Goal: Communication & Community: Share content

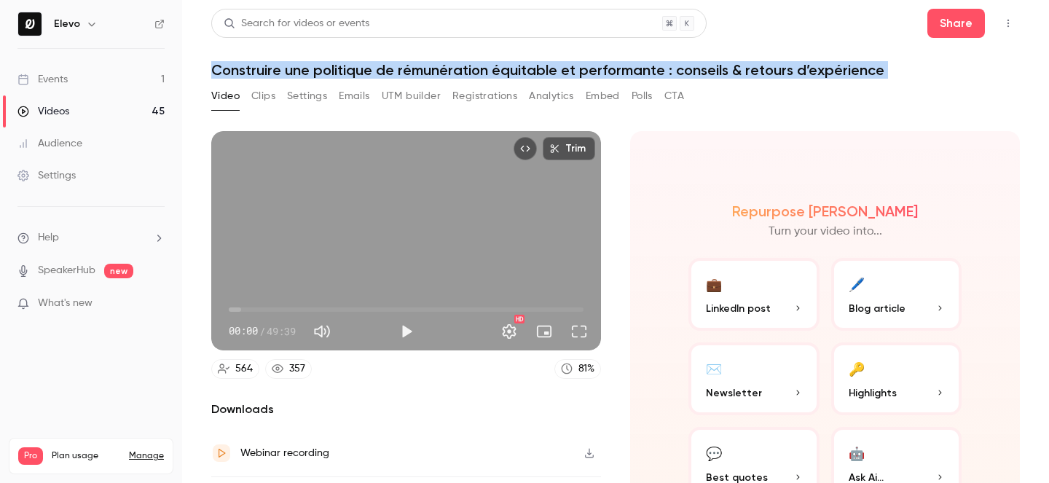
click at [1004, 18] on icon "Top Bar Actions" at bounding box center [1008, 23] width 12 height 10
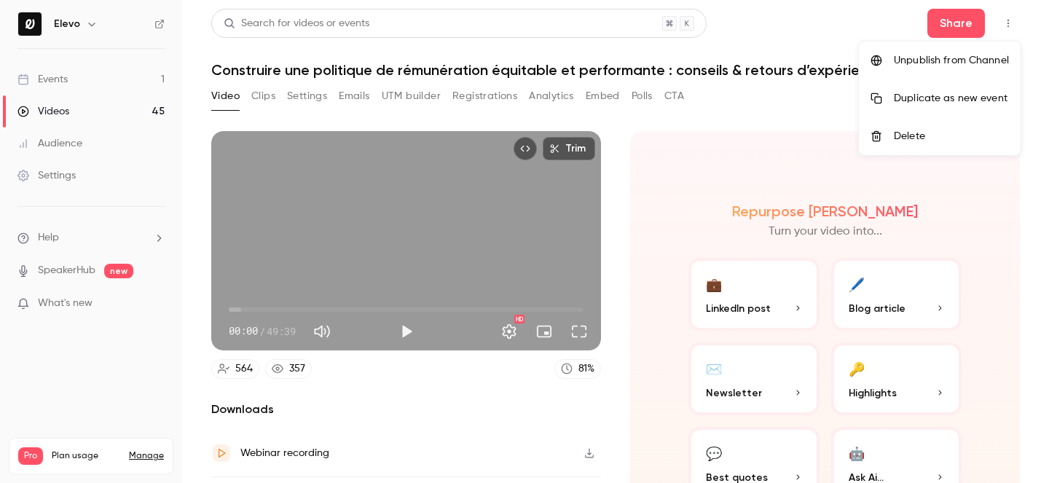
click at [662, 355] on div at bounding box center [524, 241] width 1049 height 483
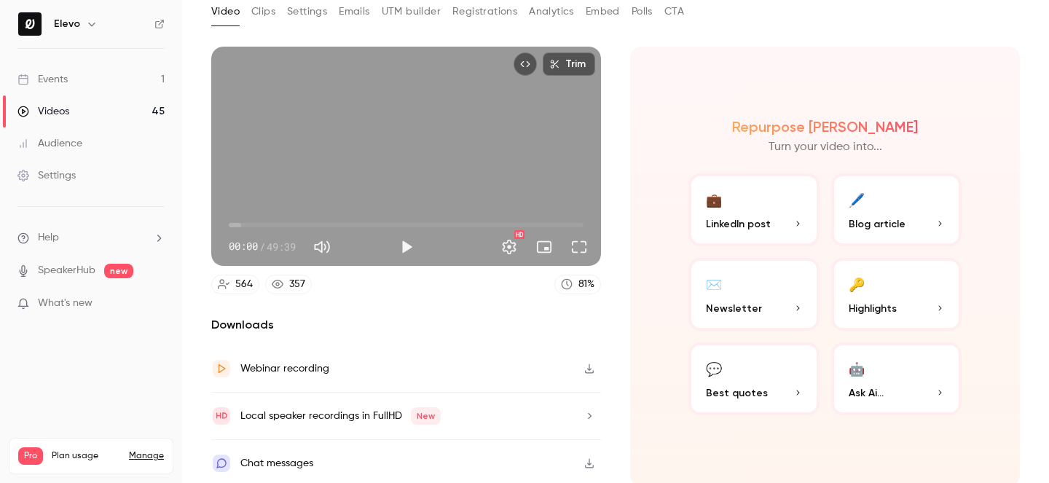
scroll to position [88, 0]
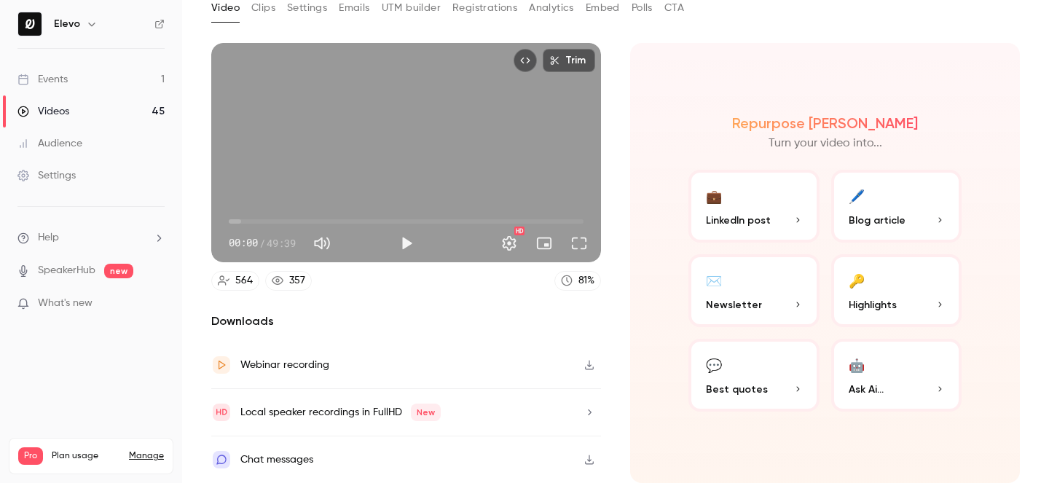
click at [103, 117] on link "Videos 45" at bounding box center [91, 111] width 182 height 32
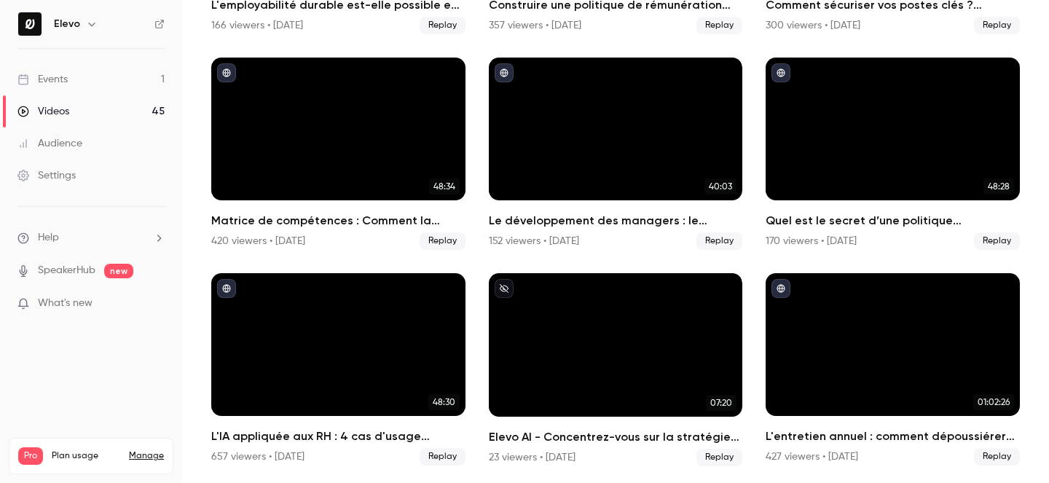
scroll to position [167, 0]
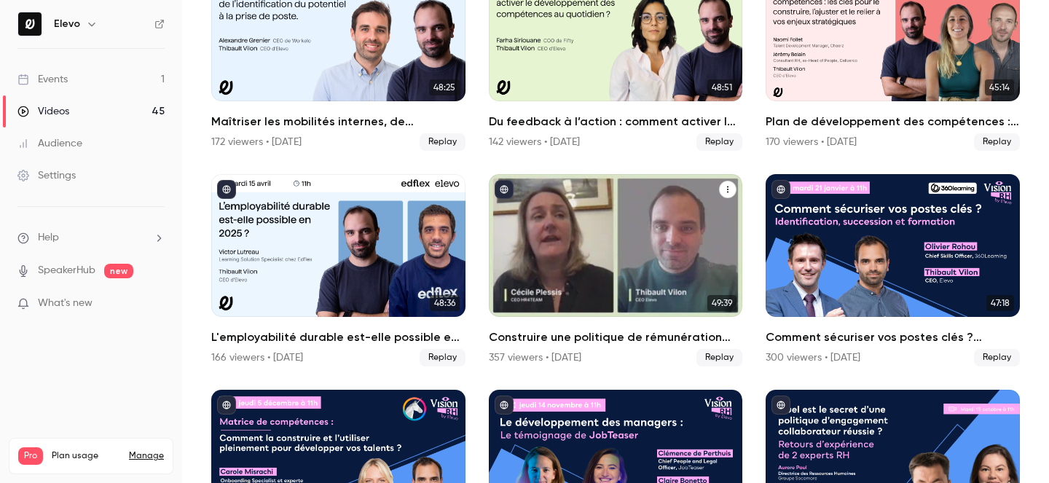
click at [729, 191] on icon "Construire une politique de rémunération équitable et performante : conseils & …" at bounding box center [727, 189] width 9 height 9
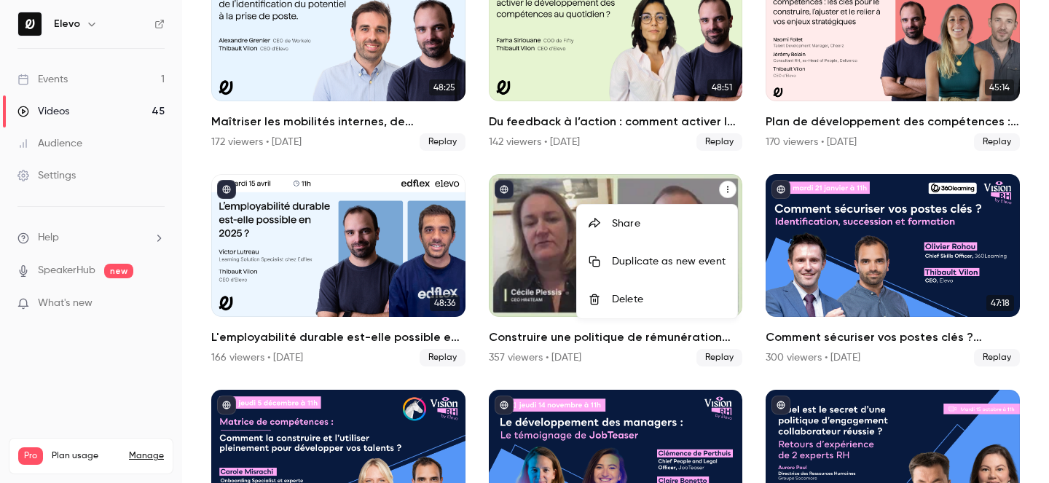
click at [692, 214] on li "Share" at bounding box center [657, 224] width 160 height 38
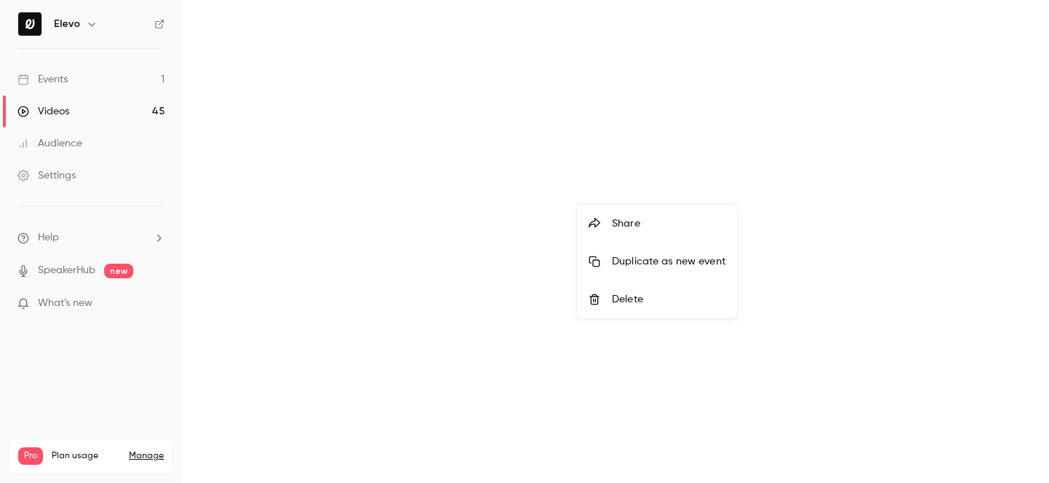
scroll to position [0, 0]
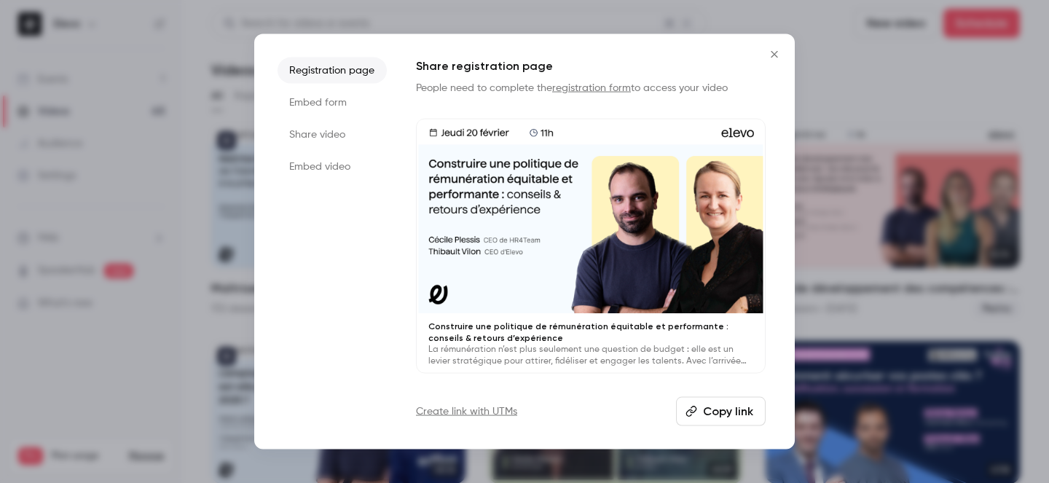
click at [714, 414] on button "Copy link" at bounding box center [721, 411] width 90 height 29
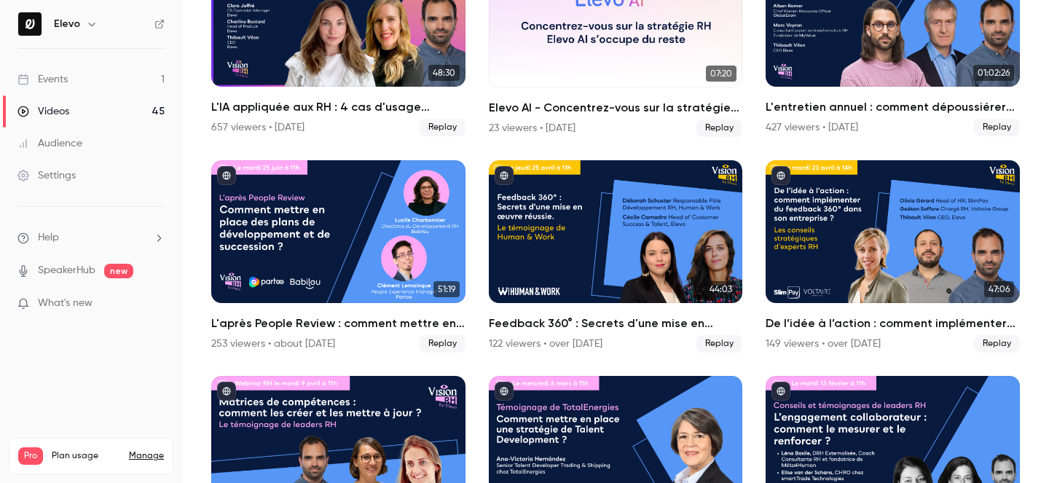
scroll to position [1002, 0]
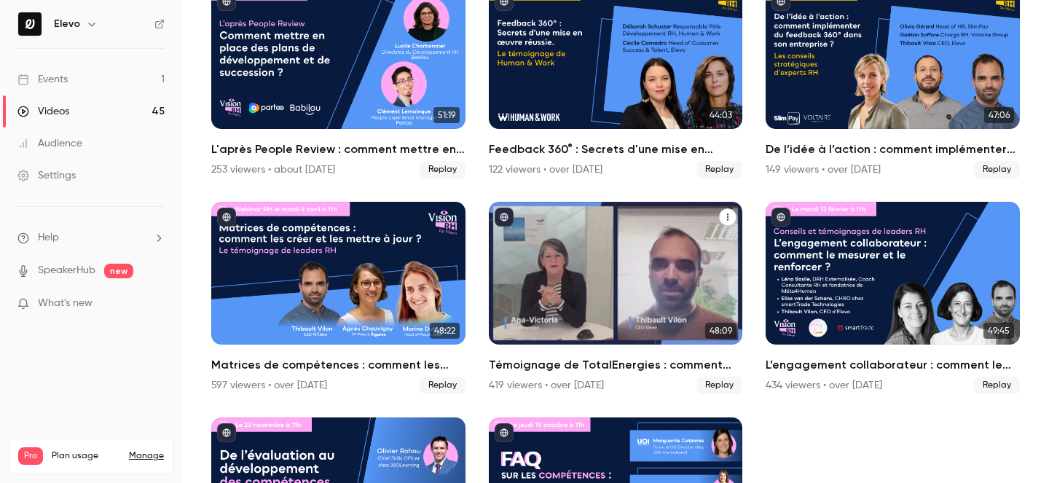
click at [734, 217] on button "Témoignage de TotalEnergies : comment mettre en place une stratégie de Talent D…" at bounding box center [727, 216] width 17 height 17
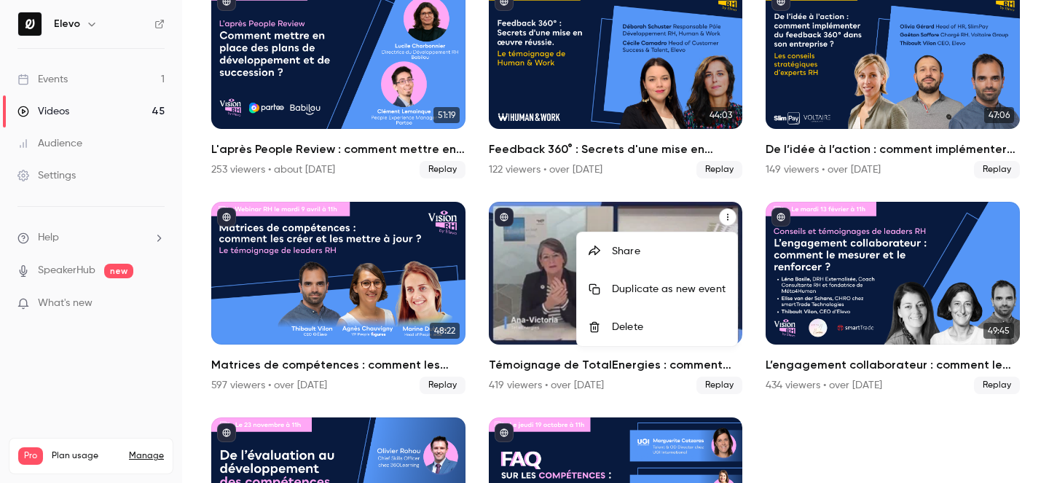
click at [705, 244] on div "Share" at bounding box center [669, 251] width 114 height 15
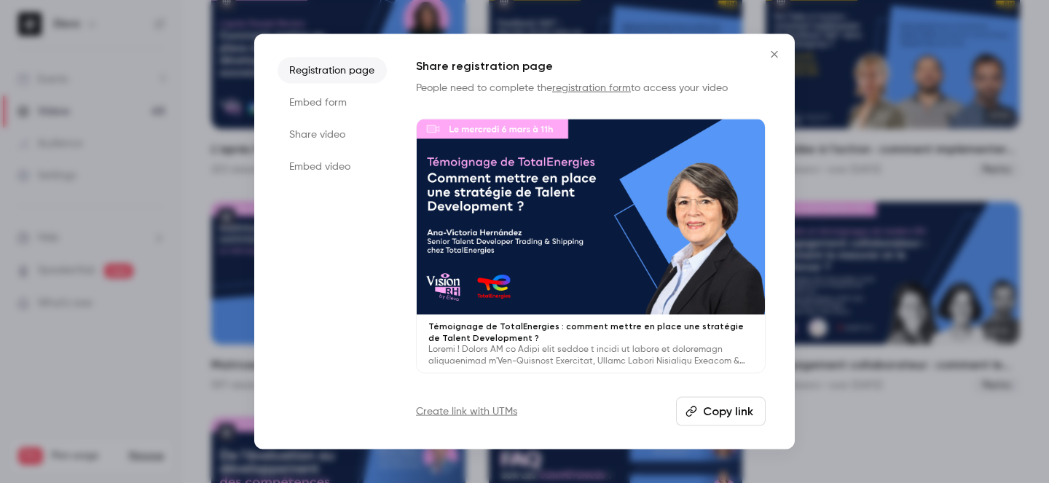
click at [703, 408] on button "Copy link" at bounding box center [721, 411] width 90 height 29
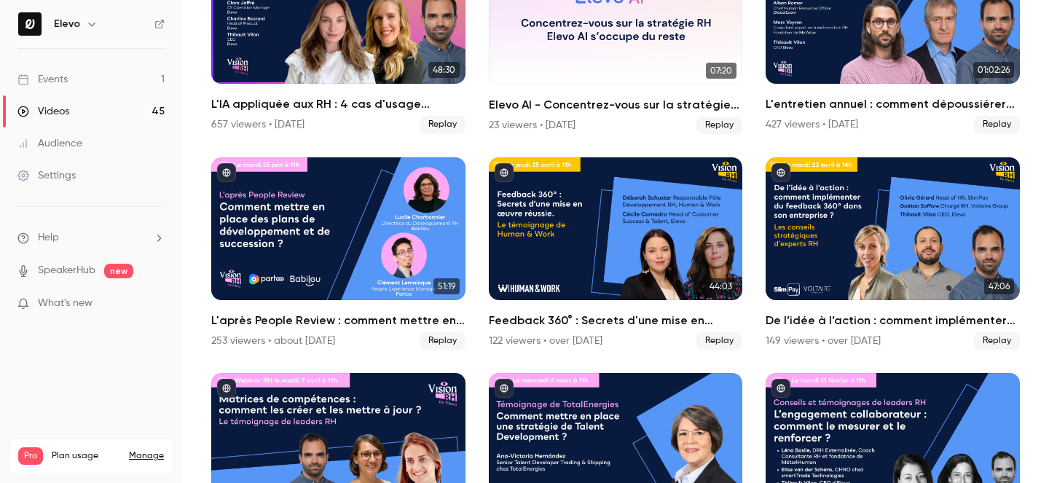
scroll to position [835, 0]
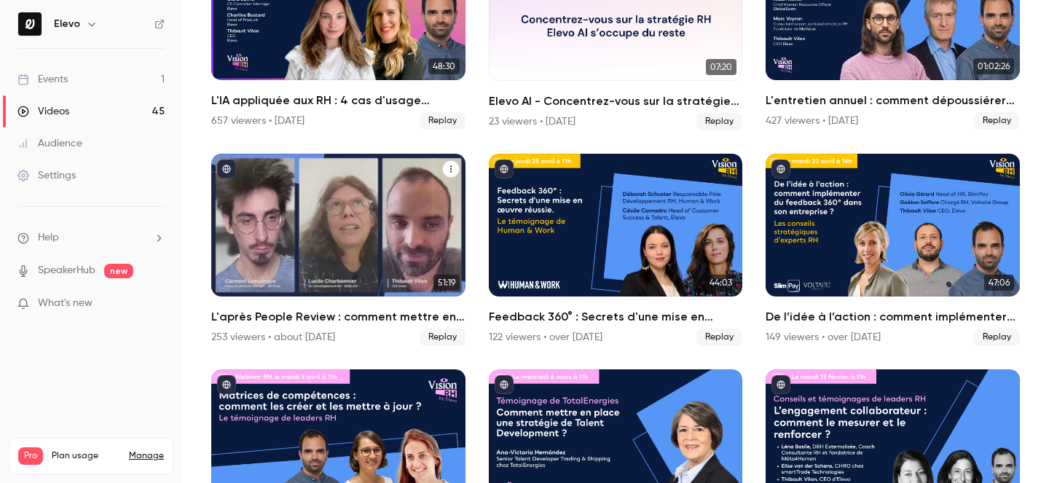
click at [449, 168] on icon "L'après People Review : comment mettre en place des plans de développement et d…" at bounding box center [450, 169] width 9 height 9
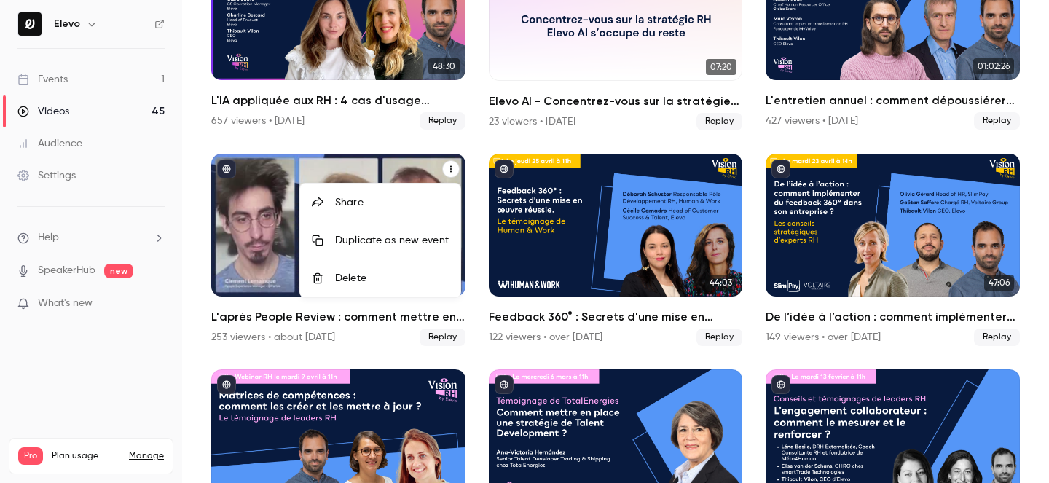
click at [433, 207] on div "Share" at bounding box center [392, 202] width 114 height 15
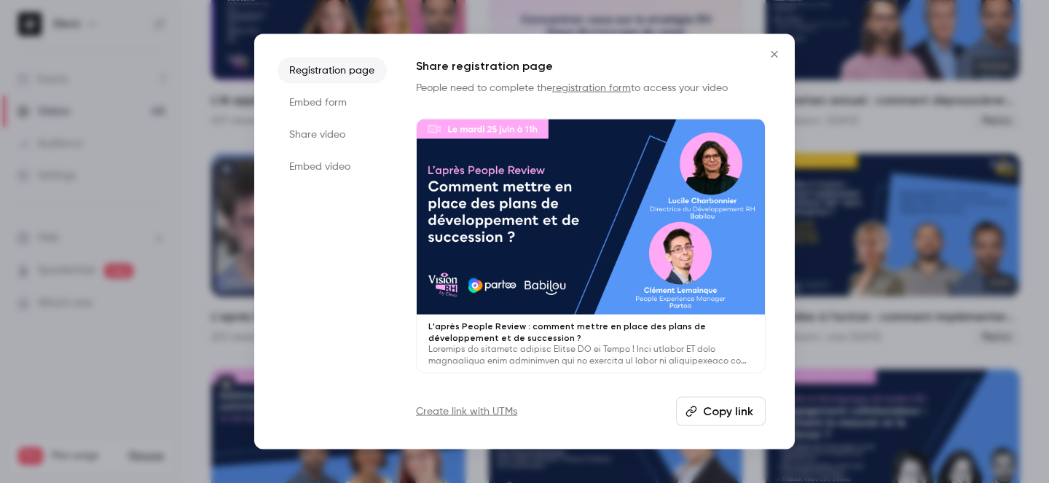
click at [702, 422] on button "Copy link" at bounding box center [721, 411] width 90 height 29
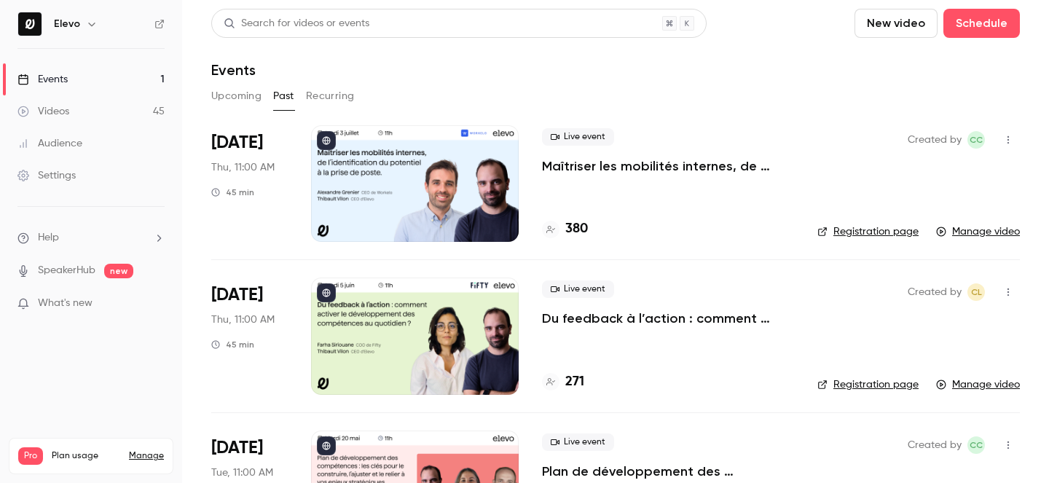
scroll to position [532, 0]
